Goal: Task Accomplishment & Management: Use online tool/utility

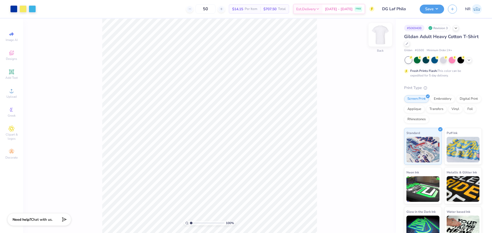
click at [383, 37] on img at bounding box center [380, 35] width 21 height 21
click at [383, 37] on img at bounding box center [380, 35] width 10 height 10
click at [318, 41] on div "100 % Back" at bounding box center [209, 126] width 373 height 215
drag, startPoint x: 195, startPoint y: 223, endPoint x: 205, endPoint y: 220, distance: 10.9
click at [205, 221] on input "range" at bounding box center [207, 223] width 35 height 5
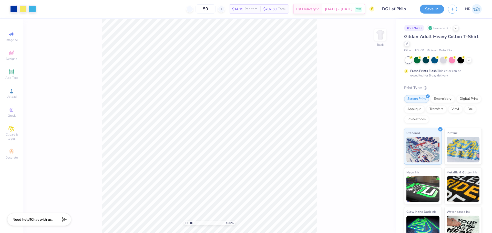
drag, startPoint x: 205, startPoint y: 223, endPoint x: 178, endPoint y: 217, distance: 27.5
type input "1"
click at [190, 221] on input "range" at bounding box center [207, 223] width 35 height 5
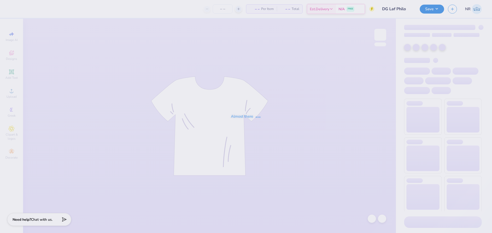
type input "50"
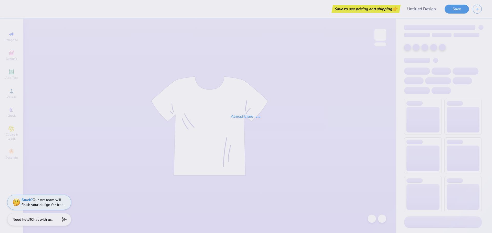
type input "DG Laf Philo"
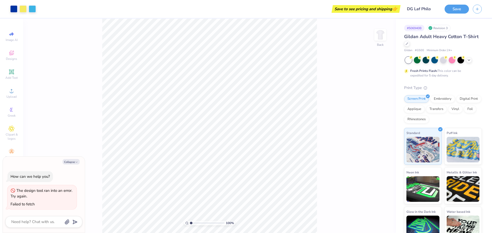
click at [317, 114] on div "100 % Back" at bounding box center [209, 126] width 373 height 215
click at [75, 162] on icon "button" at bounding box center [76, 162] width 3 height 3
type textarea "x"
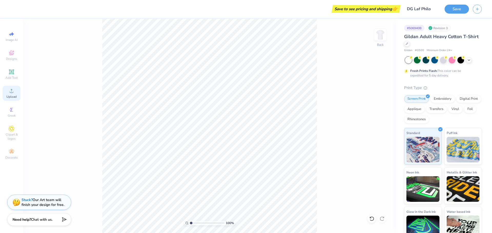
click at [16, 94] on div "Upload" at bounding box center [12, 93] width 18 height 15
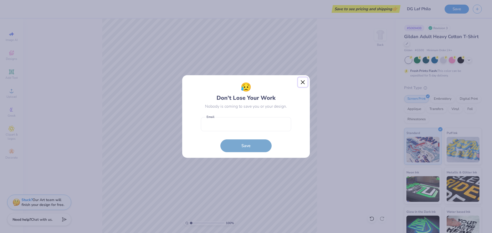
click at [304, 82] on button "Close" at bounding box center [303, 83] width 10 height 10
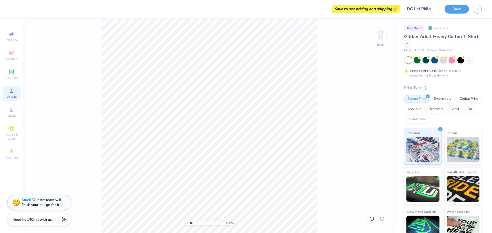
click at [12, 93] on icon at bounding box center [12, 91] width 4 height 4
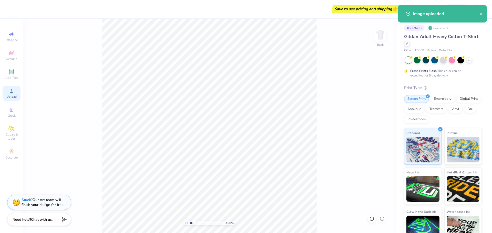
click at [12, 96] on span "Upload" at bounding box center [11, 97] width 10 height 4
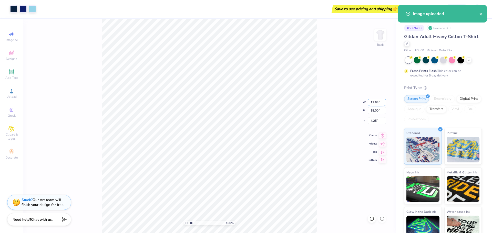
click at [376, 103] on input "11.63" at bounding box center [377, 102] width 18 height 7
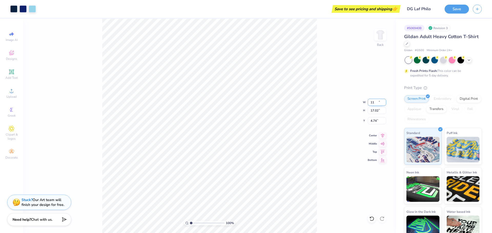
type input "11.00"
type input "17.02"
type input "4.74"
click at [342, 83] on div "100 % Back W 11.00 11.00 " H 17.02 17.02 " Y 4.74 4.74 " Center Middle Top Bott…" at bounding box center [209, 126] width 373 height 215
click at [341, 68] on div "100 % Back W 11.00 H 17.02 Y 4.74 Center Middle Top Bottom" at bounding box center [209, 126] width 373 height 215
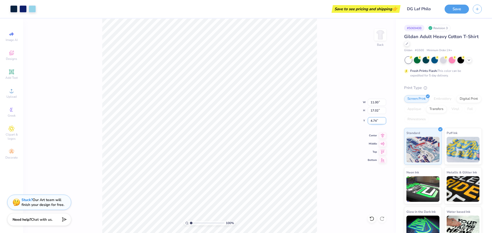
click at [373, 120] on input "4.74" at bounding box center [377, 120] width 18 height 7
type input "3.00"
click at [353, 83] on div "100 % Back W 11.00 11.00 " H 17.02 17.02 " Y 3.00 3.00 " Center Middle Top Bott…" at bounding box center [209, 126] width 373 height 215
click at [351, 79] on div "100 % Back W 11.00 H 17.02 Y 3.00 Center Middle Top Bottom" at bounding box center [209, 126] width 373 height 215
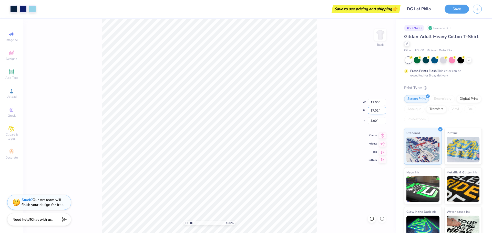
click at [375, 110] on input "17.02" at bounding box center [377, 110] width 18 height 7
type input "11"
type input "7.11"
type input "11.00"
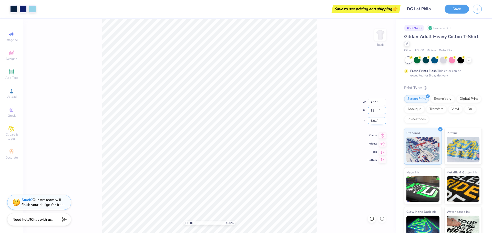
type input "6.01"
click at [333, 84] on div "100 % Back W 7.11 7.11 " H 11.00 11.00 " Y 6.01 6.01 " Center Middle Top Bottom" at bounding box center [209, 126] width 373 height 215
click at [372, 123] on input "6.01" at bounding box center [377, 120] width 18 height 7
type input "3.00"
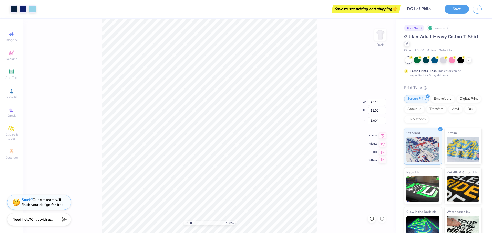
click at [339, 89] on div "100 % Back W 7.11 7.11 " H 11.00 11.00 " Y 3.00 3.00 " Center Middle Top Bottom" at bounding box center [209, 126] width 373 height 215
click at [383, 135] on icon at bounding box center [382, 135] width 7 height 6
click at [338, 97] on div "100 % Back W 7.11 7.11 " H 11.00 11.00 " Y 3.00 3.00 " Center Middle Top Bottom" at bounding box center [209, 126] width 373 height 215
click at [373, 121] on input "3.00" at bounding box center [377, 120] width 18 height 7
click at [297, 9] on div "Save to see pricing and shipping 👉" at bounding box center [220, 9] width 360 height 18
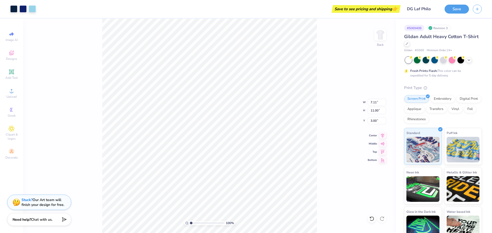
click at [271, 13] on div "Save to see pricing and shipping 👉" at bounding box center [220, 9] width 360 height 18
drag, startPoint x: 195, startPoint y: 224, endPoint x: 208, endPoint y: 218, distance: 14.1
click at [208, 221] on input "range" at bounding box center [207, 223] width 35 height 5
drag, startPoint x: 209, startPoint y: 223, endPoint x: 180, endPoint y: 217, distance: 29.6
type input "1"
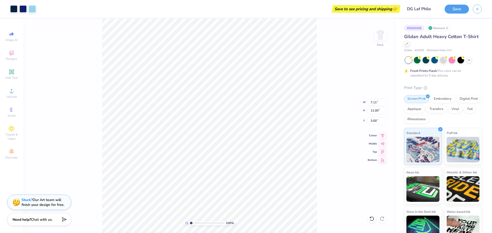
click at [190, 221] on input "range" at bounding box center [207, 223] width 35 height 5
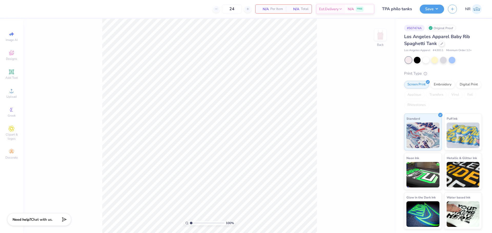
click at [360, 85] on div "100 % Back" at bounding box center [209, 126] width 373 height 215
click at [15, 92] on div "Upload" at bounding box center [12, 93] width 18 height 15
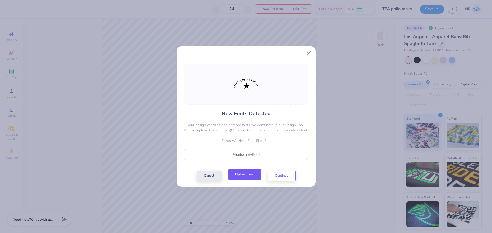
click at [247, 175] on button "Upload Font" at bounding box center [245, 175] width 34 height 11
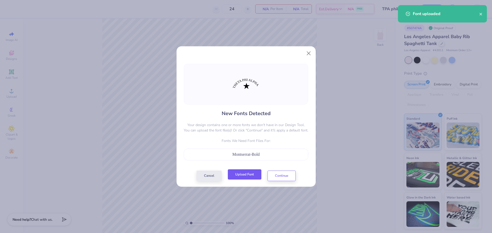
click at [249, 174] on button "Upload Font" at bounding box center [245, 175] width 34 height 11
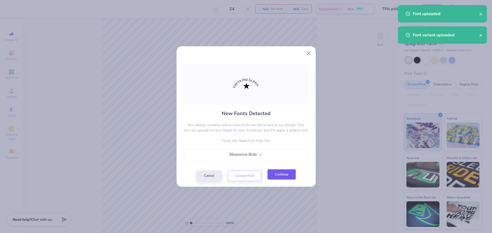
click at [283, 176] on button "Continue" at bounding box center [282, 175] width 28 height 11
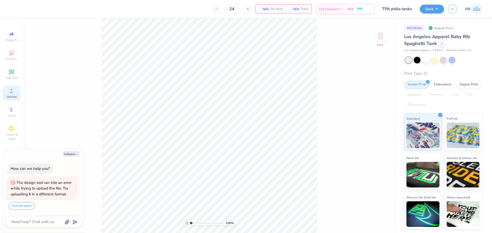
click at [12, 91] on icon at bounding box center [11, 91] width 6 height 6
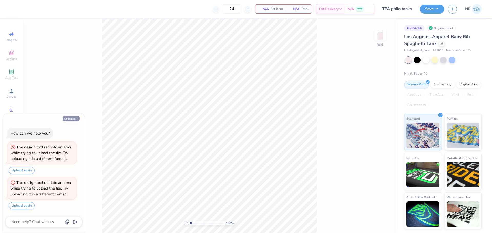
click at [71, 119] on button "Collapse" at bounding box center [71, 118] width 17 height 5
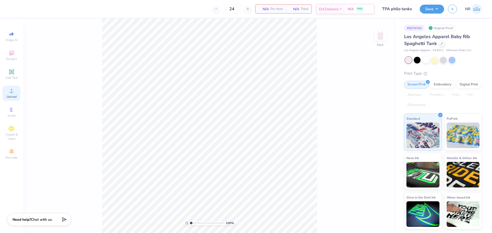
click at [12, 94] on div "Upload" at bounding box center [12, 93] width 18 height 15
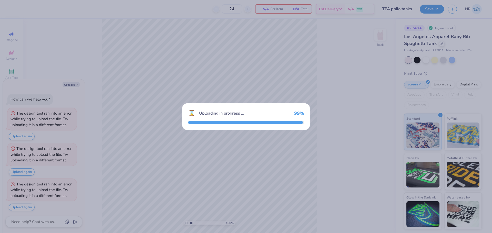
scroll to position [2, 0]
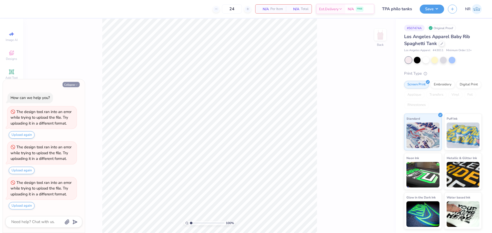
click at [67, 86] on button "Collapse" at bounding box center [71, 84] width 17 height 5
type textarea "x"
